Goal: Task Accomplishment & Management: Manage account settings

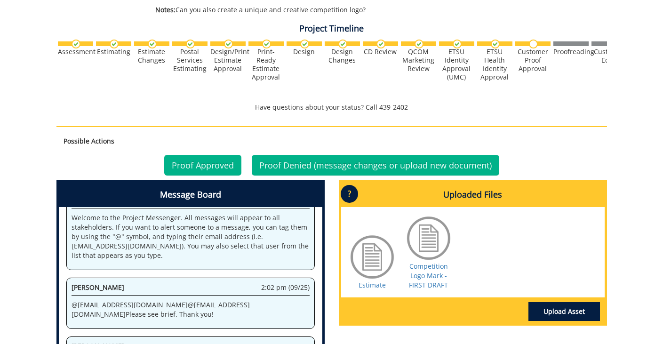
scroll to position [23, 0]
click at [559, 306] on link "Upload Asset" at bounding box center [565, 311] width 72 height 19
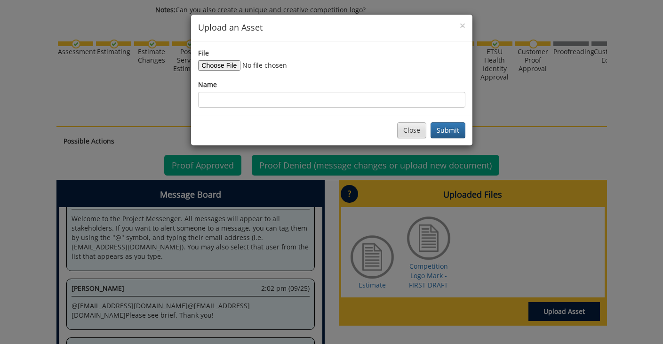
click at [414, 130] on button "Close" at bounding box center [411, 130] width 29 height 16
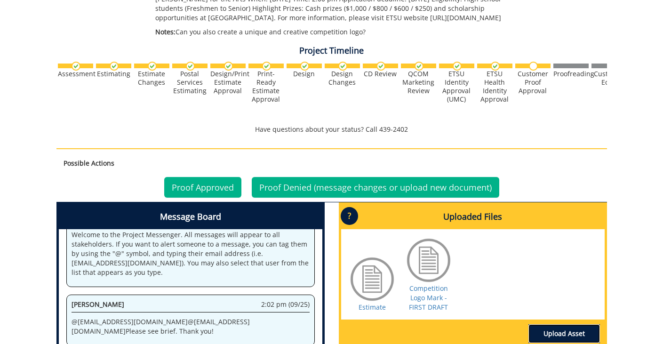
scroll to position [29, 0]
click at [425, 261] on div at bounding box center [428, 260] width 47 height 47
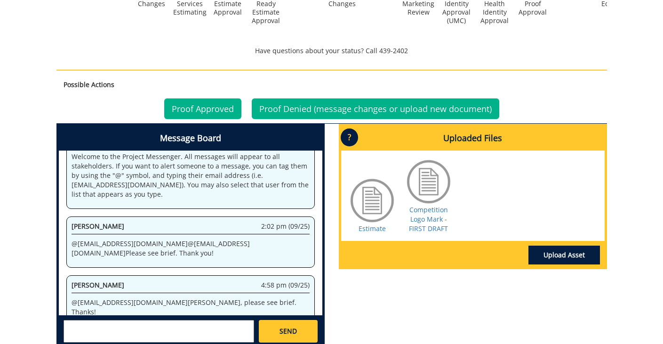
scroll to position [424, 0]
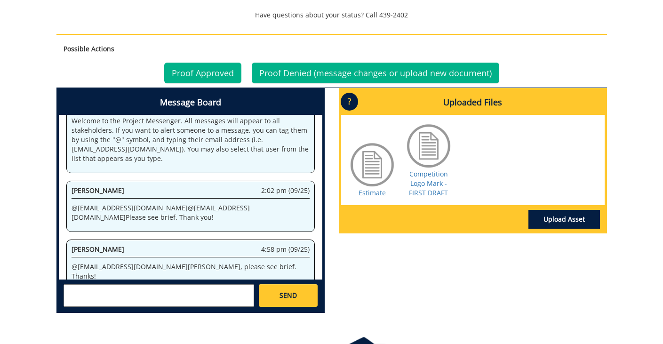
click at [424, 138] on div at bounding box center [428, 145] width 47 height 47
click at [375, 161] on div at bounding box center [372, 164] width 47 height 47
click at [434, 134] on div at bounding box center [428, 145] width 47 height 47
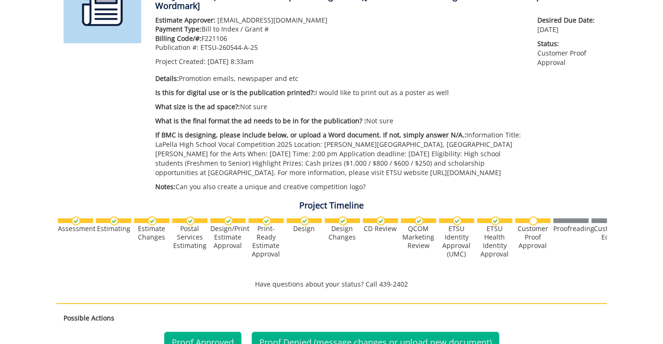
scroll to position [151, 0]
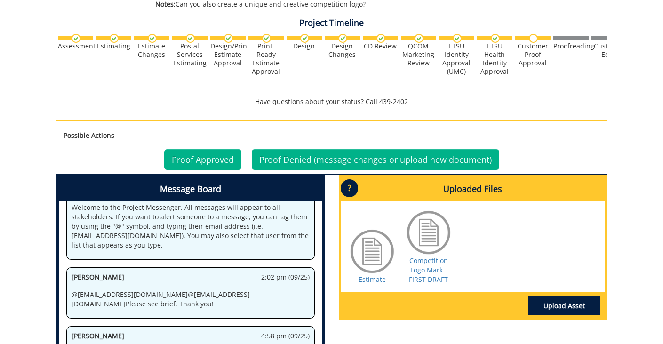
scroll to position [357, 0]
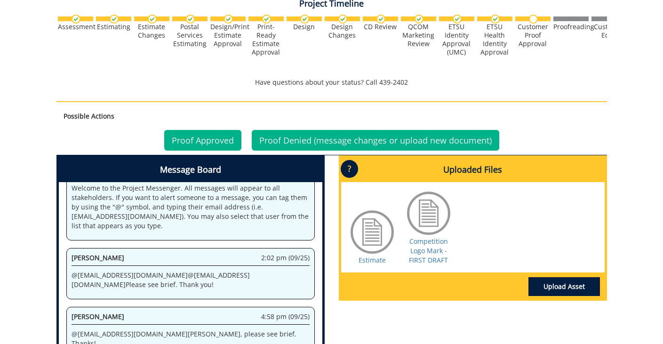
click at [210, 135] on link "Proof Approved" at bounding box center [202, 140] width 77 height 21
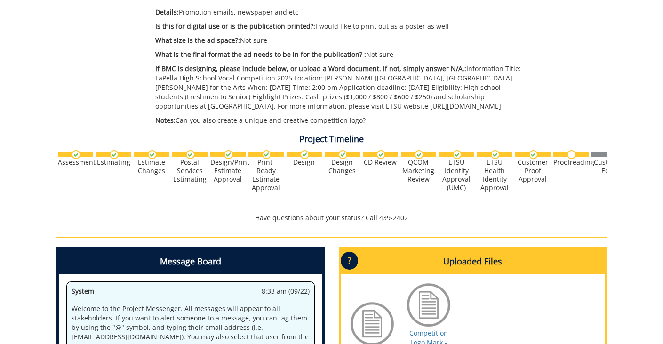
scroll to position [196, 0]
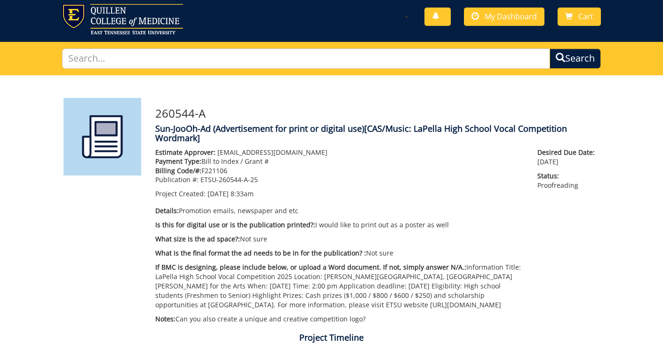
scroll to position [22, 0]
